Goal: Information Seeking & Learning: Learn about a topic

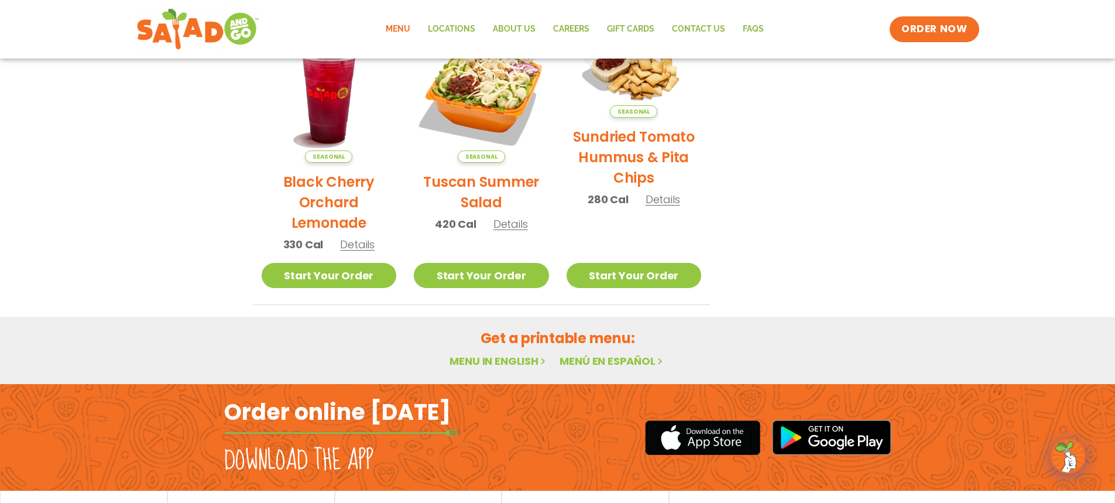
scroll to position [658, 0]
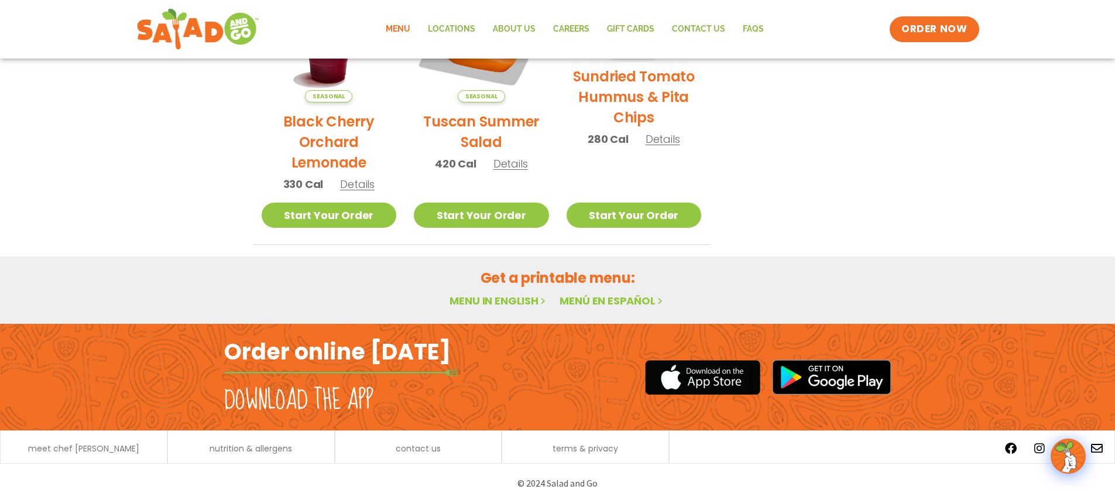
click at [491, 300] on link "Menu in English" at bounding box center [499, 300] width 98 height 15
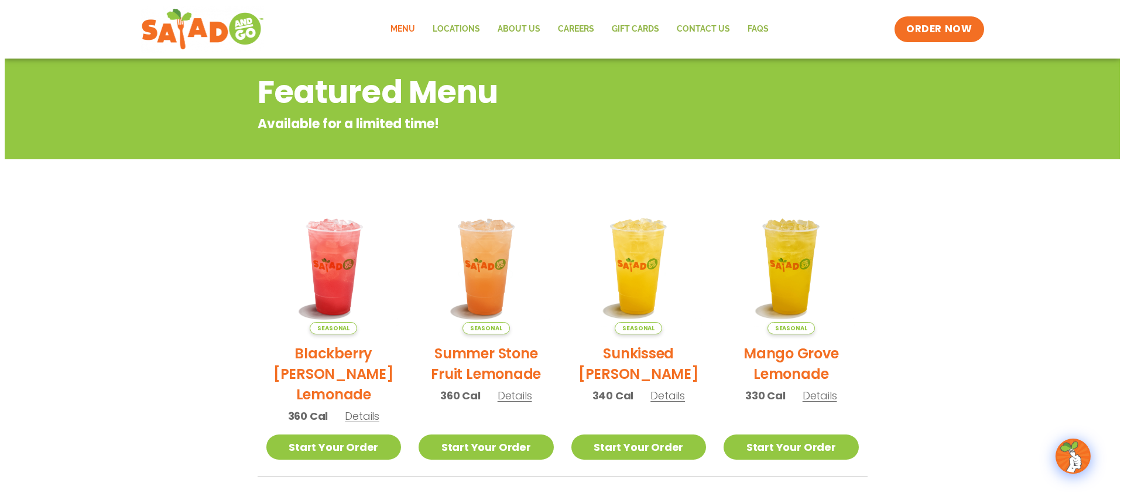
scroll to position [59, 0]
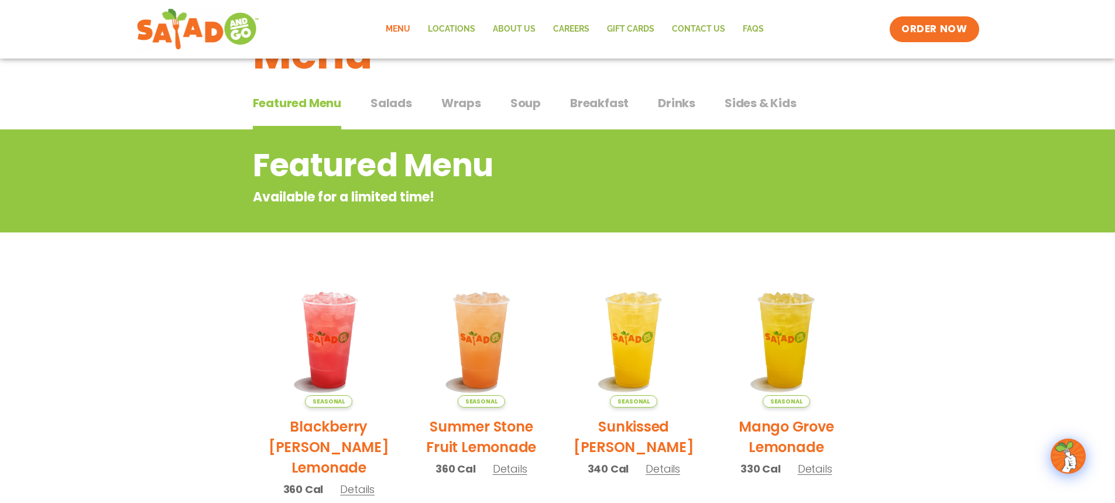
click at [392, 108] on span "Salads" at bounding box center [392, 103] width 42 height 18
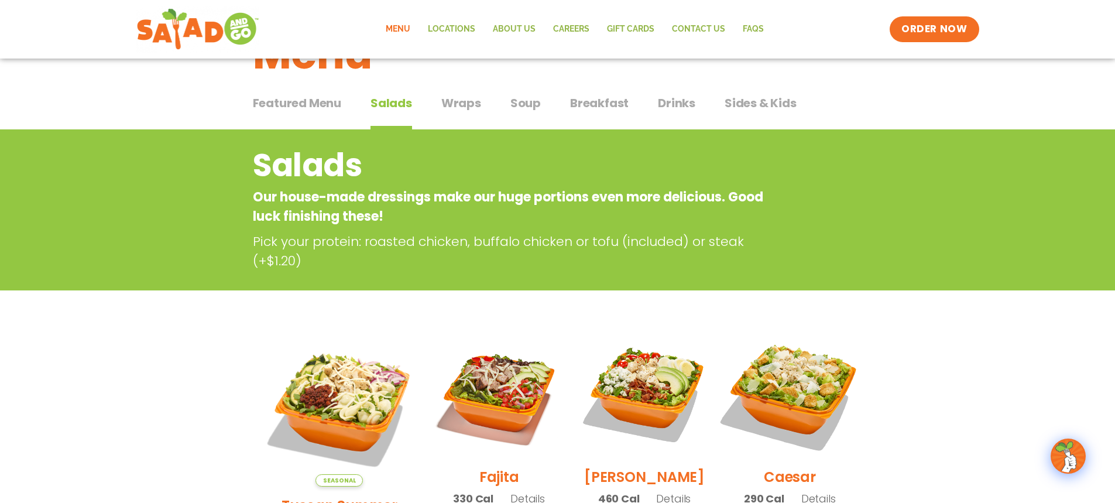
click at [820, 402] on img at bounding box center [790, 394] width 150 height 150
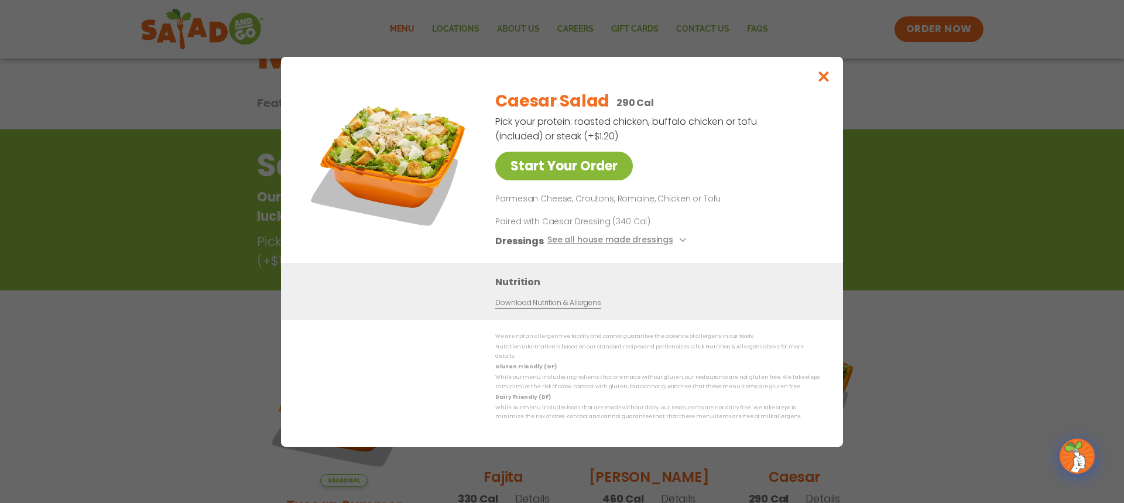
click at [563, 173] on link "Start Your Order" at bounding box center [564, 166] width 138 height 29
